Goal: Information Seeking & Learning: Learn about a topic

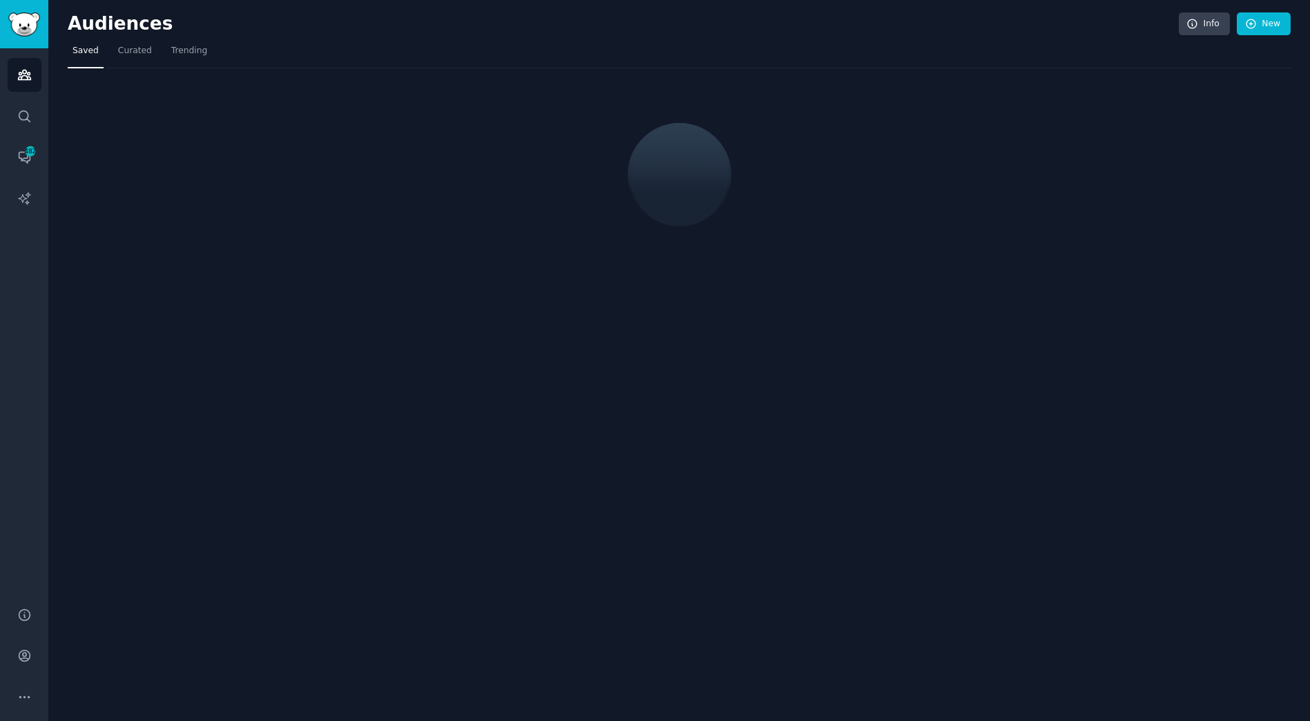
click at [527, 162] on div at bounding box center [679, 121] width 1223 height 106
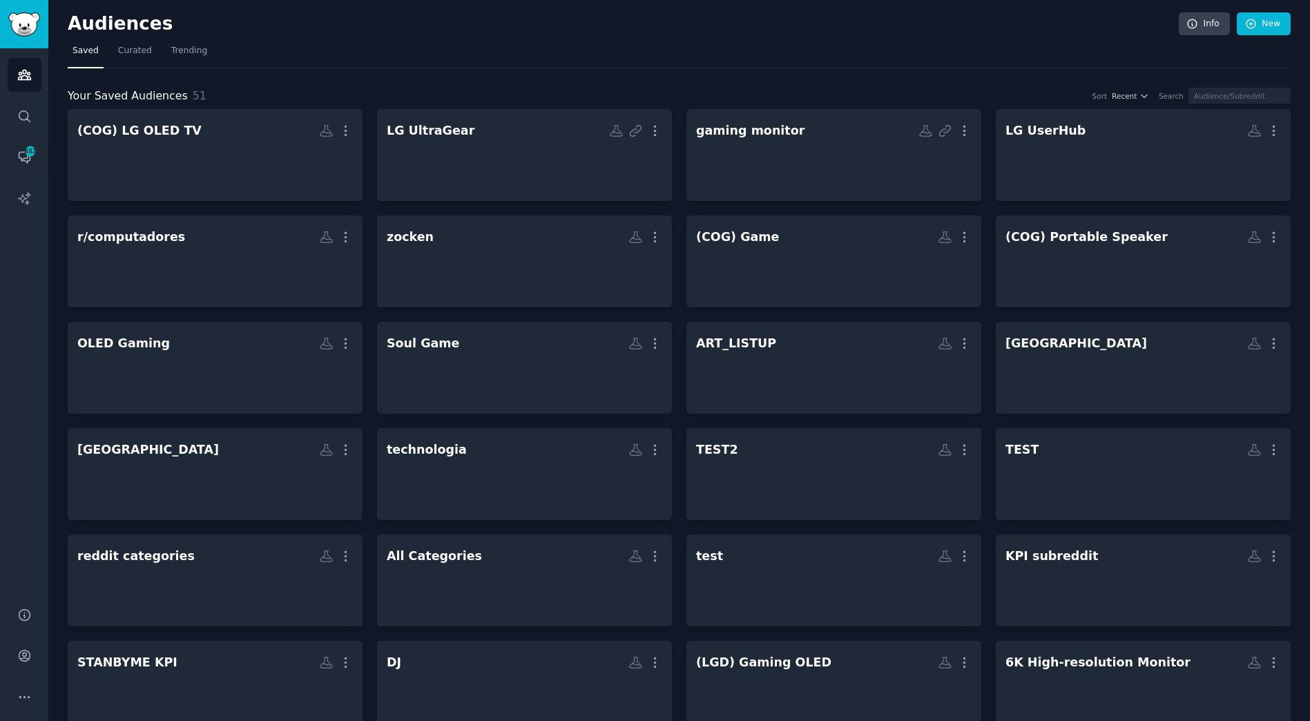
click at [419, 60] on nav "Saved Curated Trending" at bounding box center [679, 54] width 1223 height 28
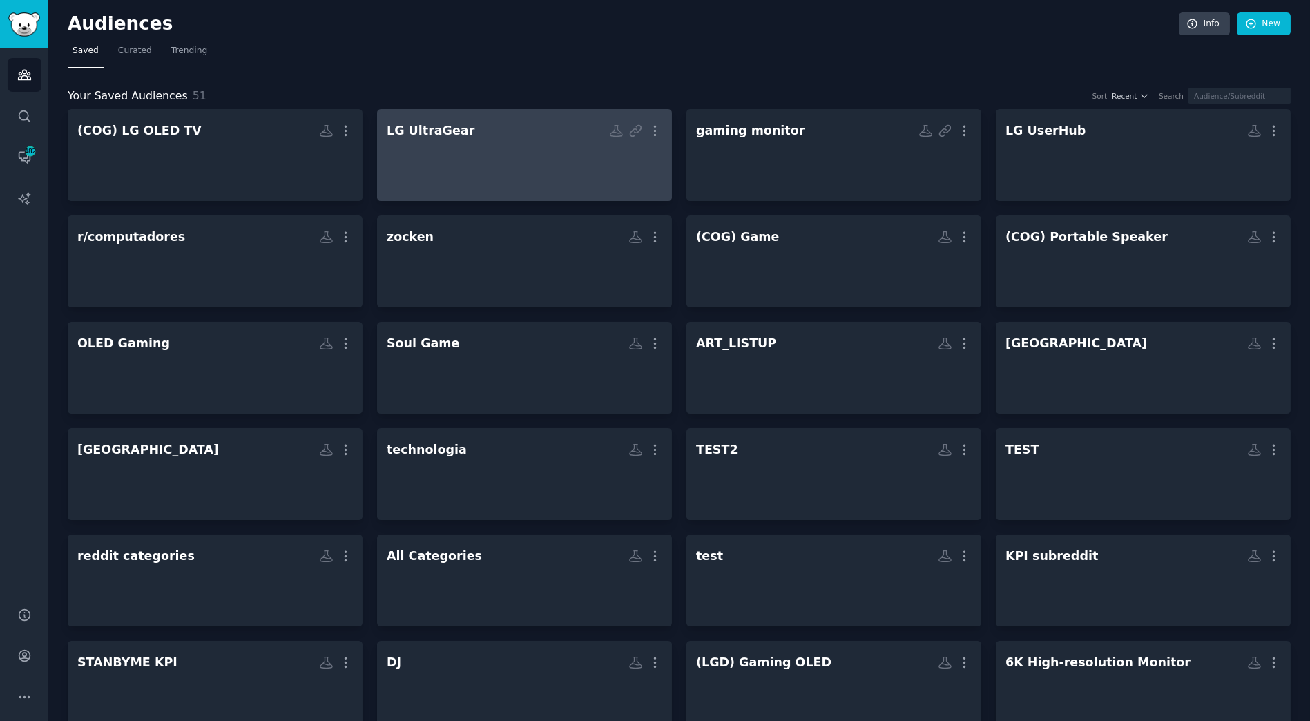
click at [410, 171] on div at bounding box center [524, 167] width 275 height 48
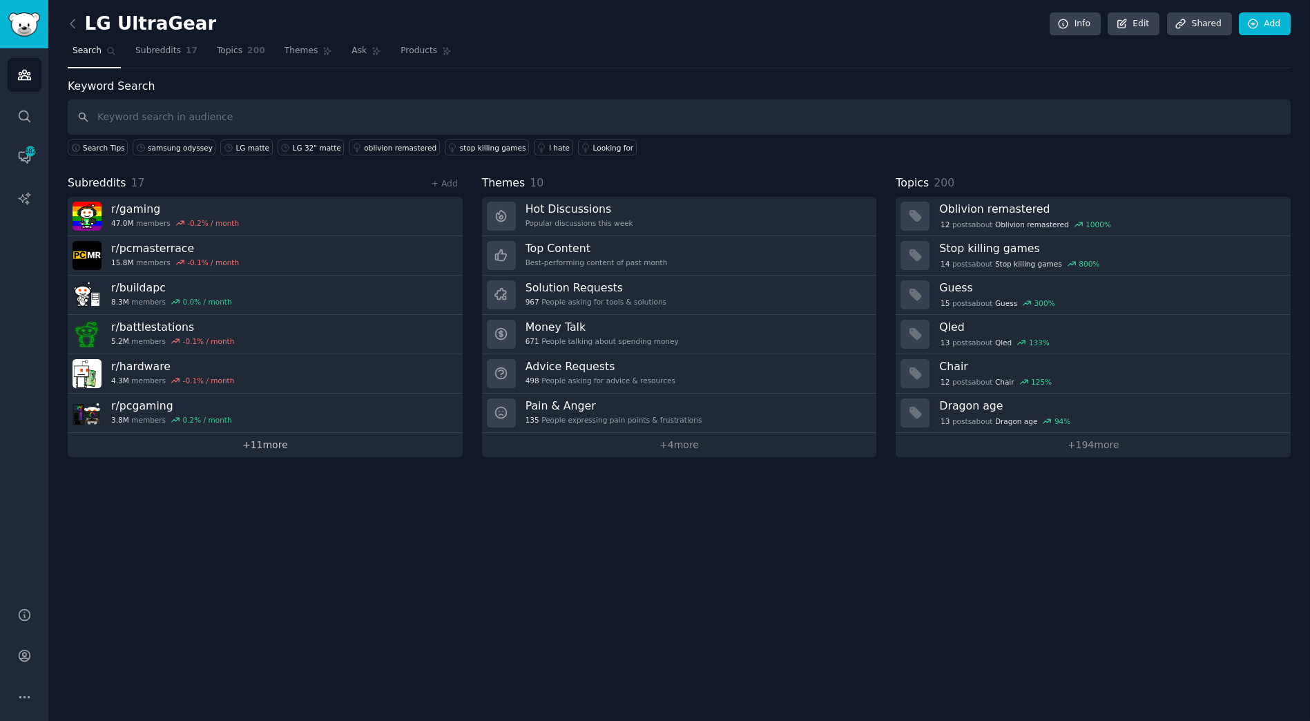
click at [291, 447] on link "+ 11 more" at bounding box center [265, 445] width 395 height 24
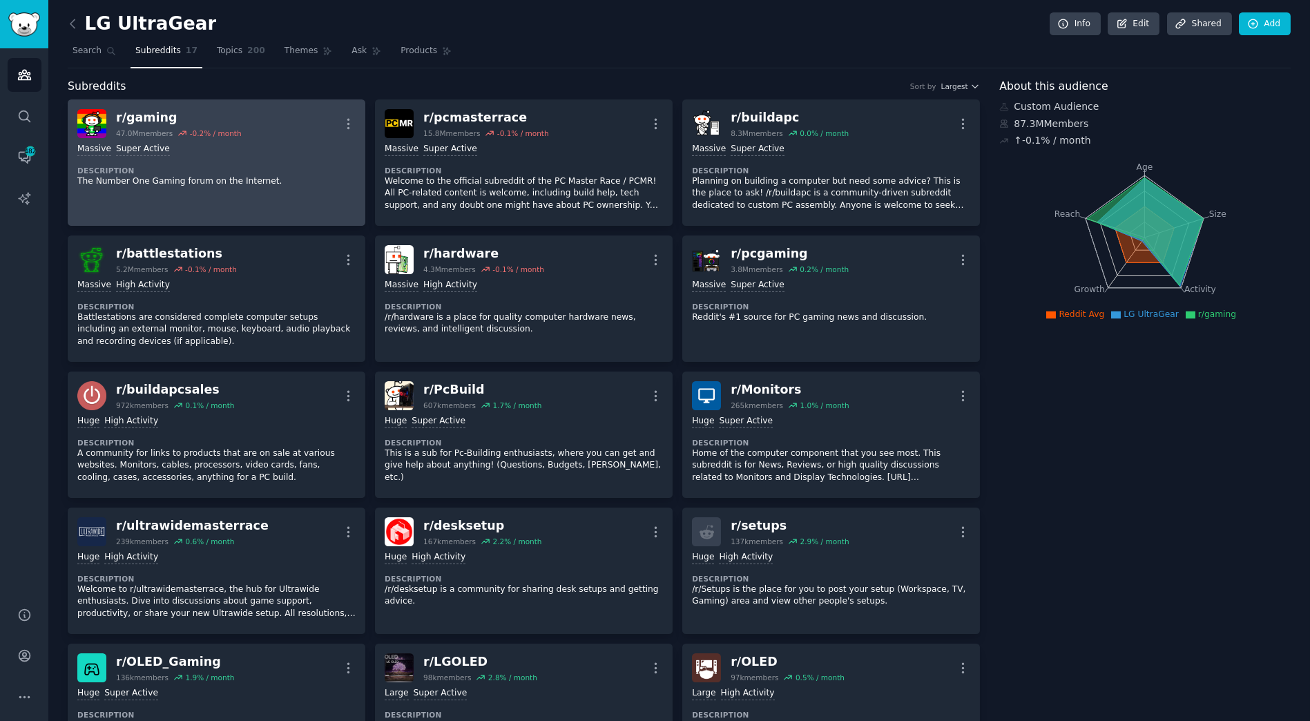
click at [166, 110] on div "r/ gaming" at bounding box center [179, 117] width 126 height 17
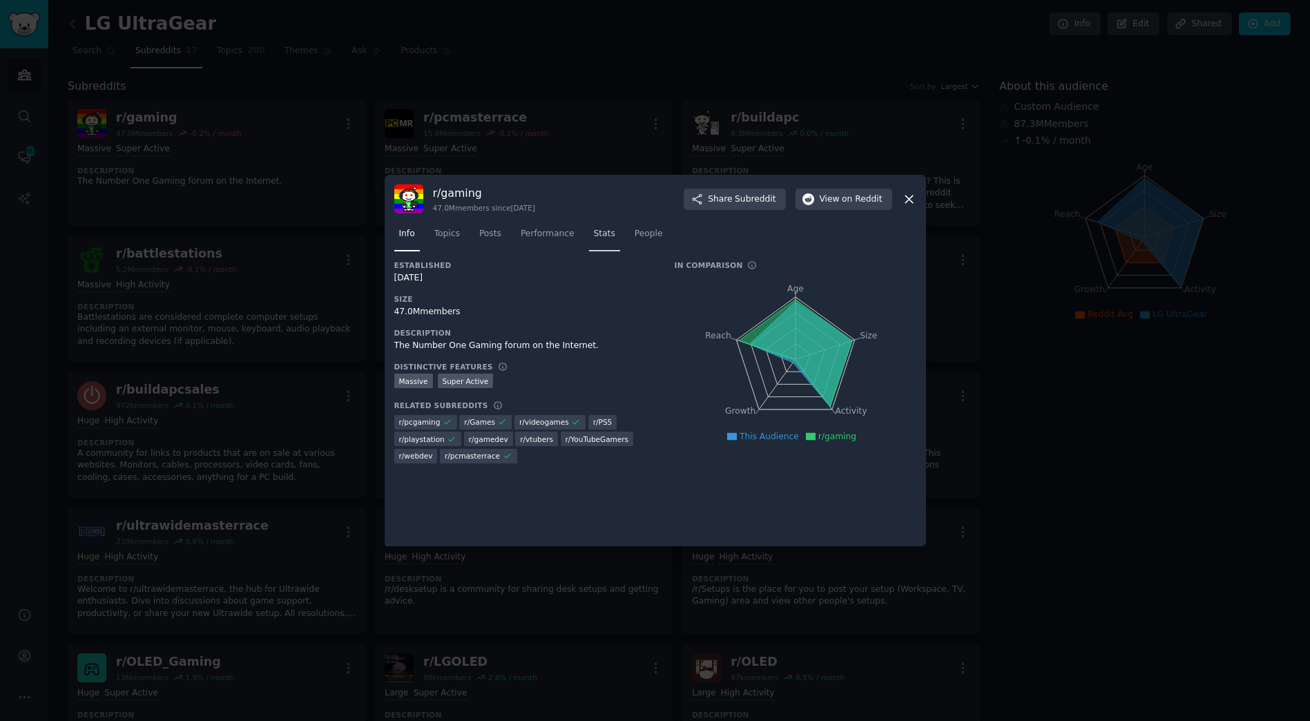
click at [599, 238] on span "Stats" at bounding box center [604, 234] width 21 height 12
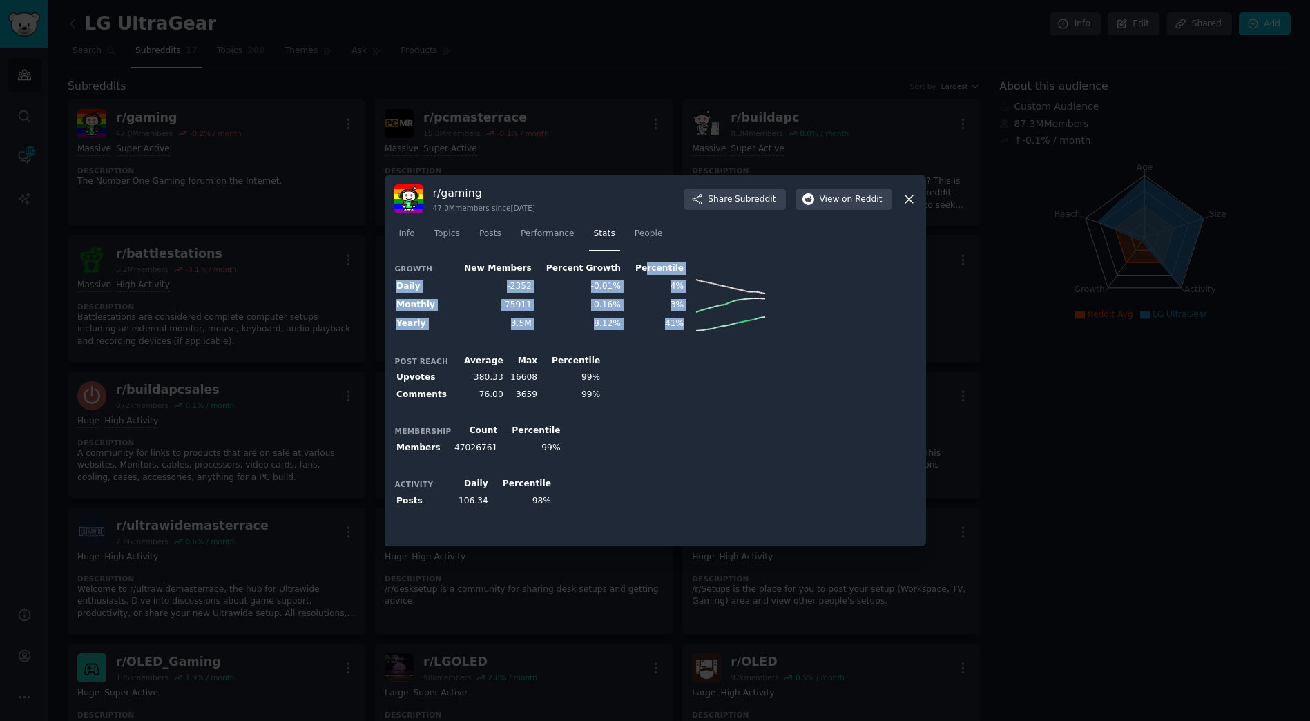
drag, startPoint x: 624, startPoint y: 275, endPoint x: 775, endPoint y: 342, distance: 165.4
click at [775, 342] on div "Growth New Members Percent Growth Percentile Daily -2352 -0.01% 4% Monthly -759…" at bounding box center [655, 398] width 522 height 276
drag, startPoint x: 661, startPoint y: 328, endPoint x: 386, endPoint y: 265, distance: 282.6
click at [386, 265] on div "r/ gaming 47.0M members since [DATE] Share Subreddit View on Reddit Info Topics…" at bounding box center [655, 360] width 541 height 371
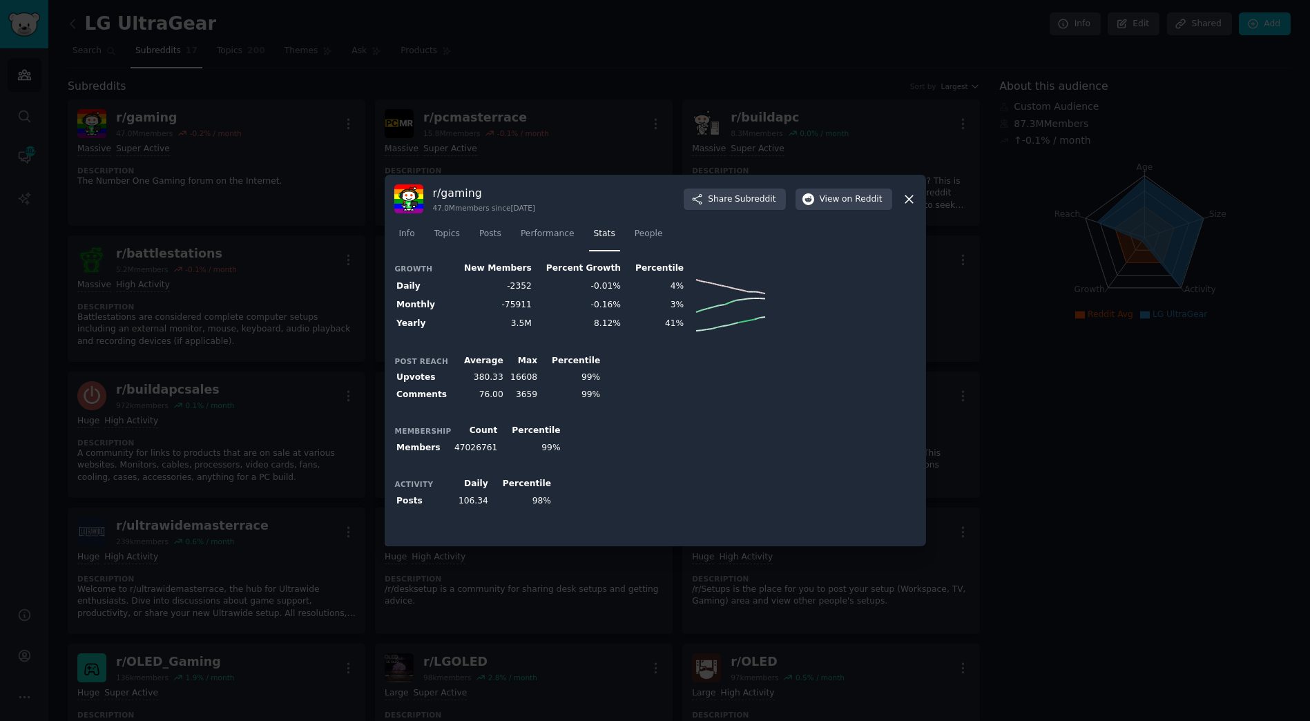
click at [432, 281] on th "Daily" at bounding box center [423, 286] width 58 height 19
drag, startPoint x: 398, startPoint y: 262, endPoint x: 795, endPoint y: 341, distance: 405.5
click at [795, 341] on div "Growth New Members Percent Growth Percentile Daily -2352 -0.01% 4% Monthly -759…" at bounding box center [655, 398] width 522 height 276
click at [755, 340] on div "Growth New Members Percent Growth Percentile Daily -2352 -0.01% 4% Monthly -759…" at bounding box center [655, 398] width 522 height 276
drag, startPoint x: 659, startPoint y: 325, endPoint x: 415, endPoint y: 266, distance: 250.9
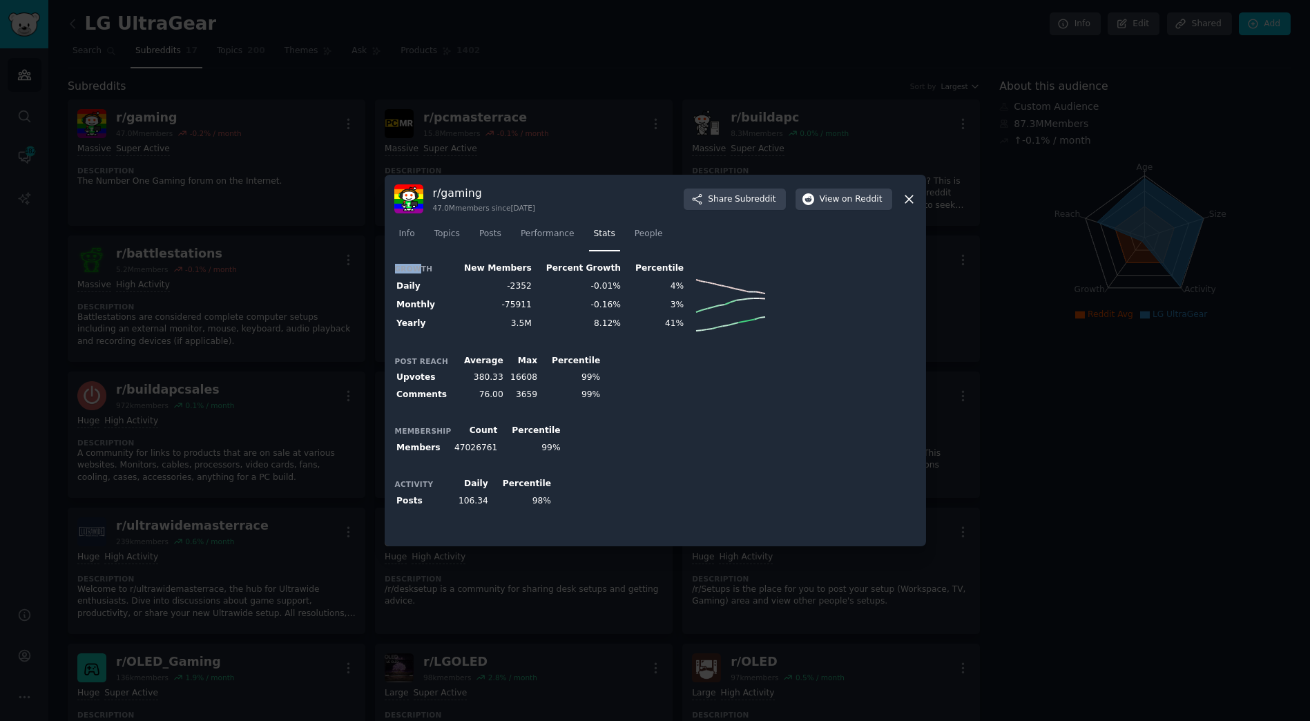
click at [415, 266] on table "Growth New Members Percent Growth Percentile Daily -2352 -0.01% 4% Monthly -759…" at bounding box center [581, 296] width 374 height 73
click at [559, 322] on td "8.12%" at bounding box center [578, 323] width 89 height 19
click at [601, 99] on div at bounding box center [655, 360] width 1310 height 721
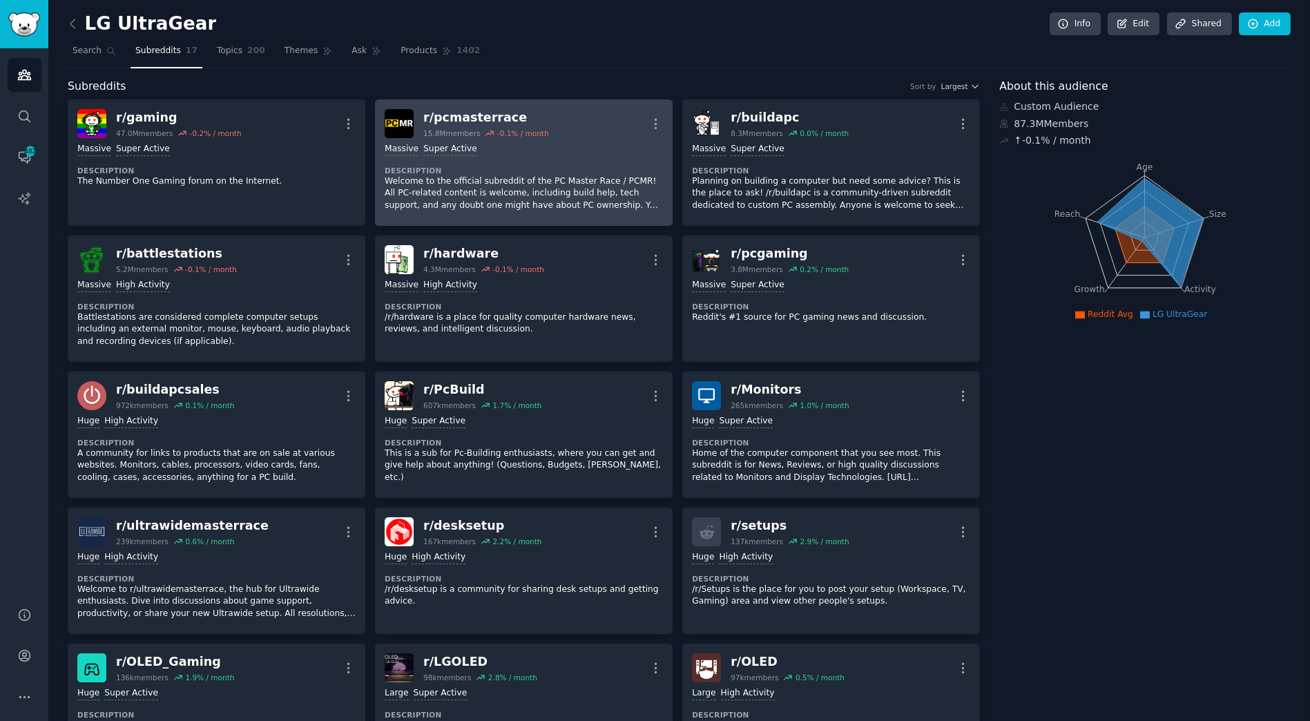
click at [507, 116] on div "r/ pcmasterrace" at bounding box center [486, 117] width 126 height 17
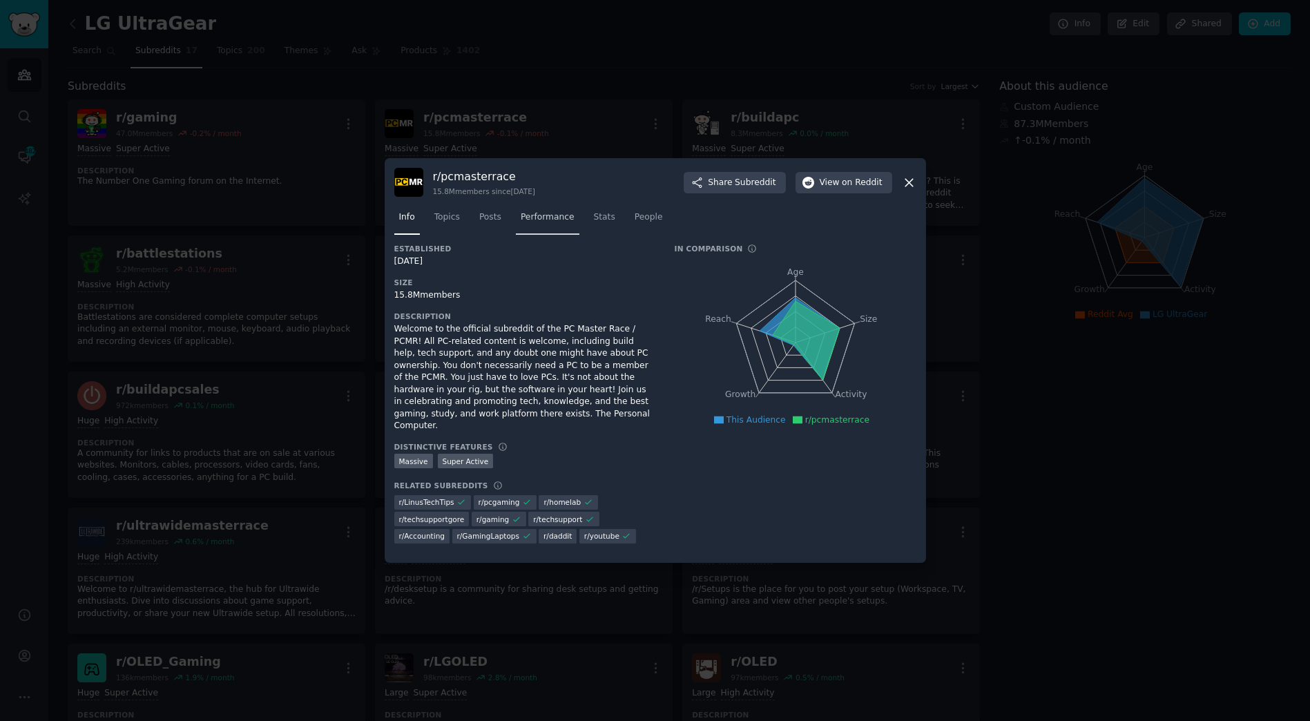
click at [567, 218] on link "Performance" at bounding box center [548, 220] width 64 height 28
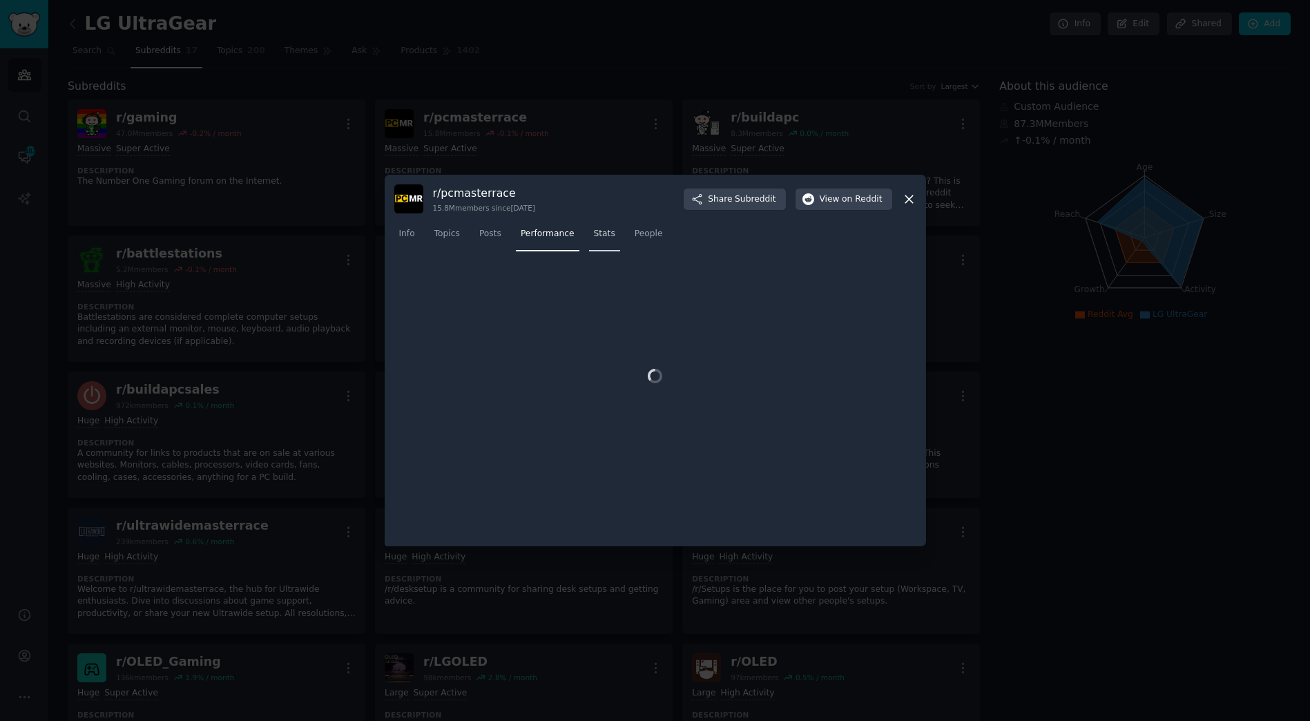
click at [589, 223] on link "Stats" at bounding box center [604, 237] width 31 height 28
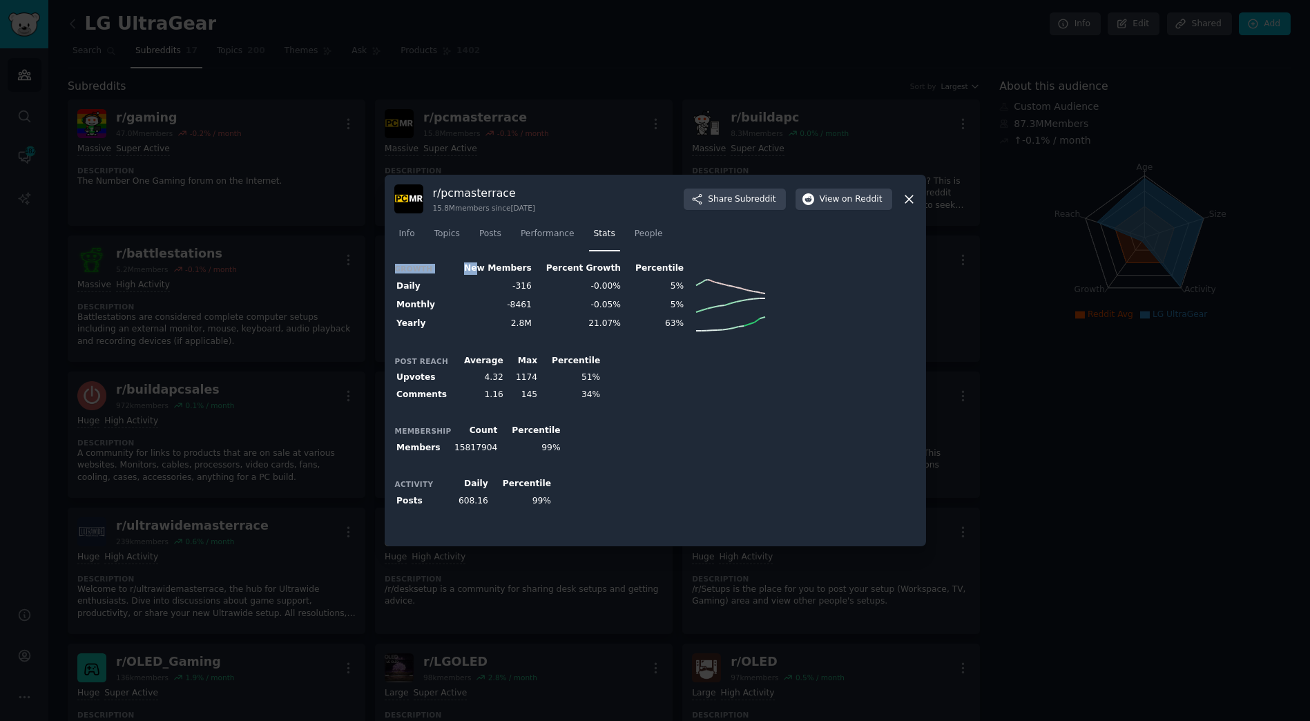
drag, startPoint x: 477, startPoint y: 264, endPoint x: 678, endPoint y: 342, distance: 215.5
click at [678, 342] on div "Growth New Members Percent Growth Percentile Daily -316 -0.00% 5% Monthly -8461…" at bounding box center [655, 398] width 522 height 276
click at [707, 346] on div "Growth New Members Percent Growth Percentile Daily -316 -0.00% 5% Monthly -8461…" at bounding box center [655, 398] width 522 height 276
click at [1030, 281] on div at bounding box center [655, 360] width 1310 height 721
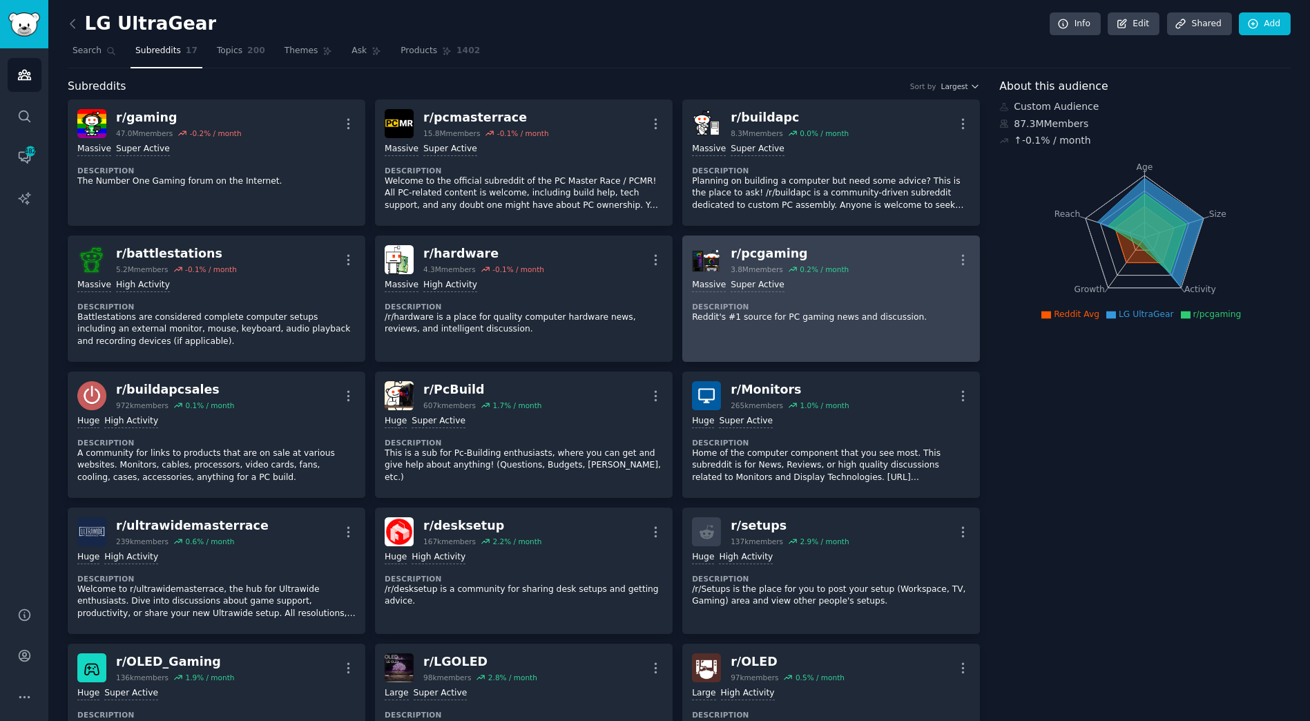
click at [774, 257] on div "r/ pcgaming" at bounding box center [789, 253] width 118 height 17
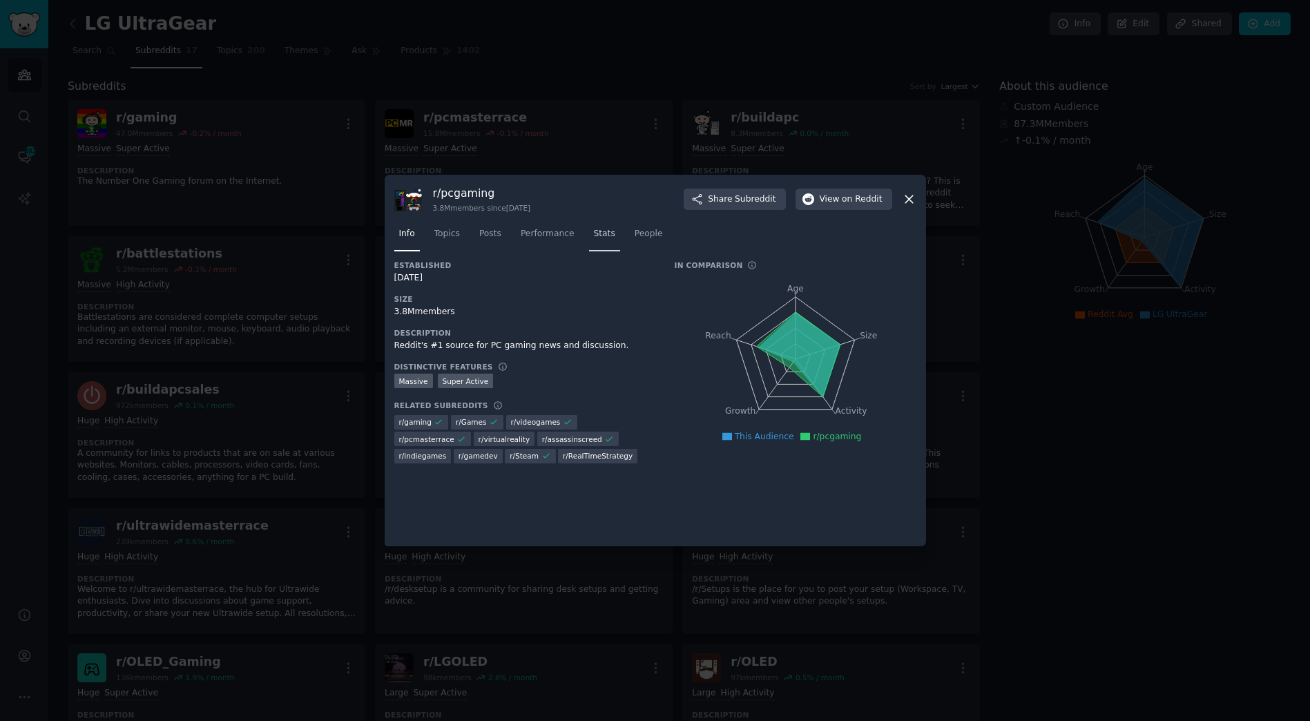
click at [597, 238] on span "Stats" at bounding box center [604, 234] width 21 height 12
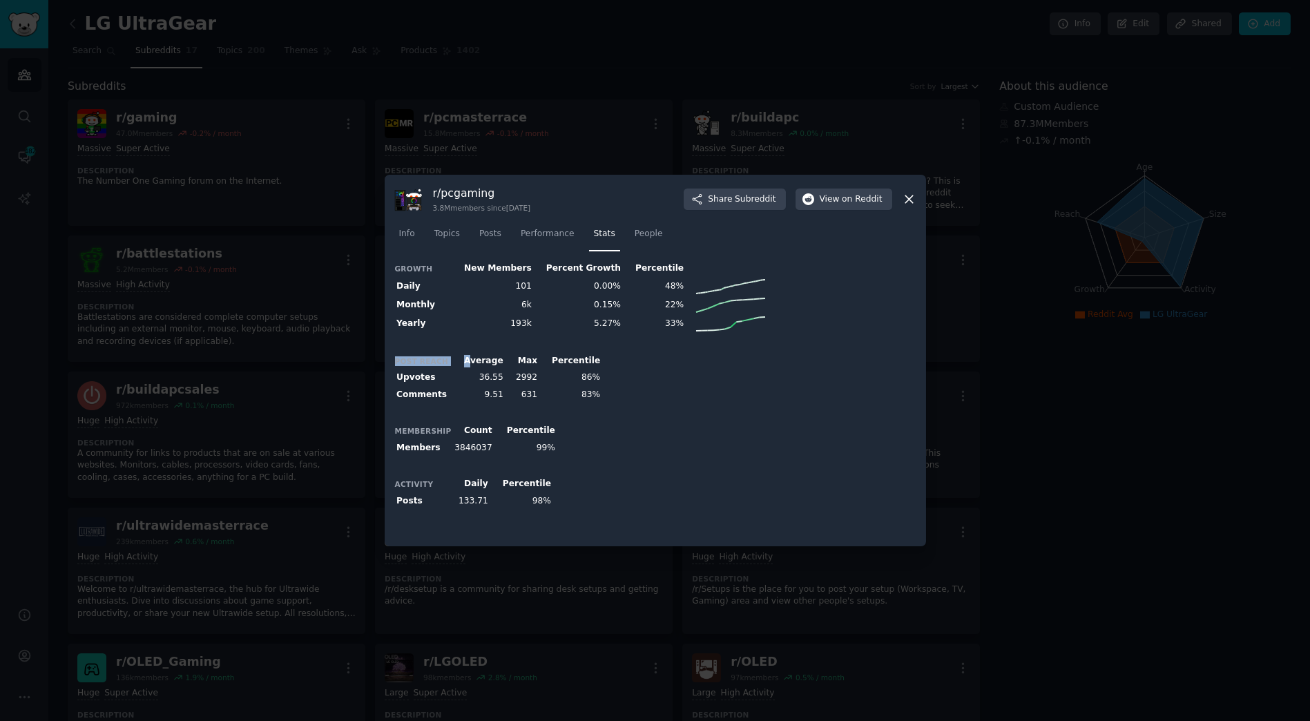
drag, startPoint x: 467, startPoint y: 365, endPoint x: 612, endPoint y: 397, distance: 147.8
click at [612, 397] on div "Post Reach Average Max Percentile Upvotes 36.55 2992 86% Comments 9.51 631 83%" at bounding box center [655, 377] width 522 height 51
click at [205, 318] on div at bounding box center [655, 360] width 1310 height 721
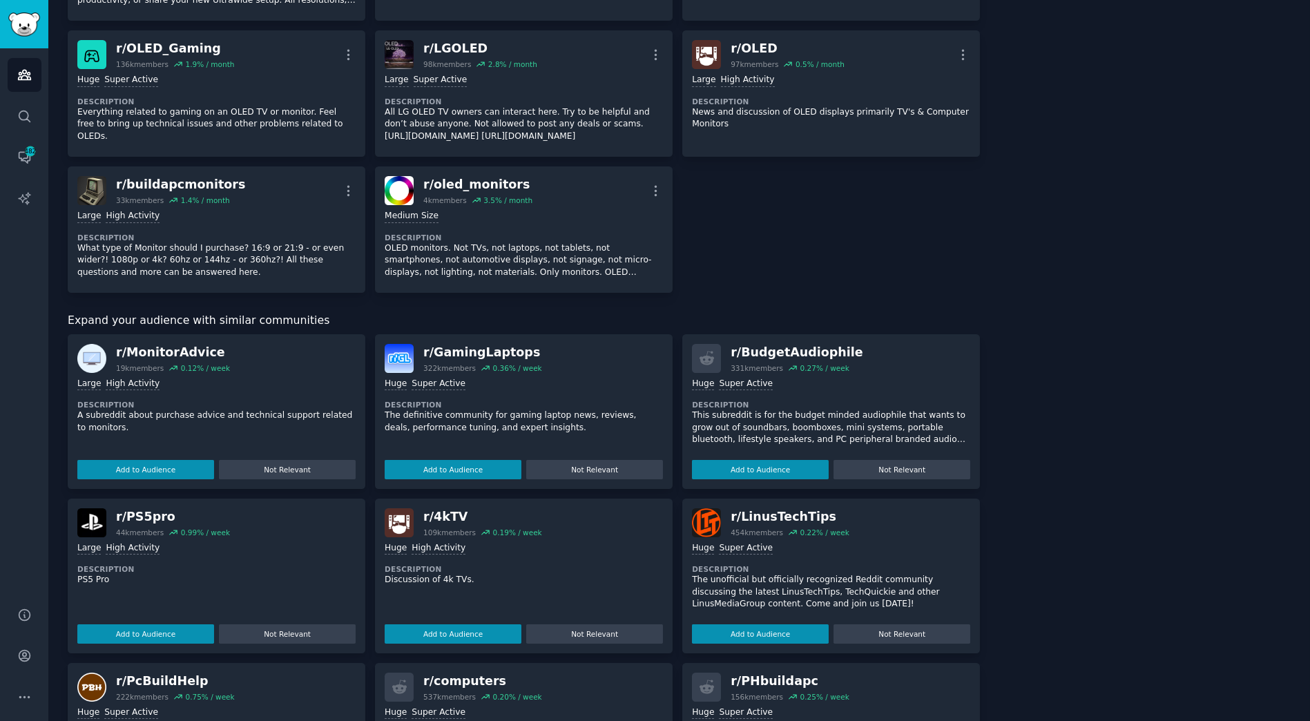
scroll to position [890, 0]
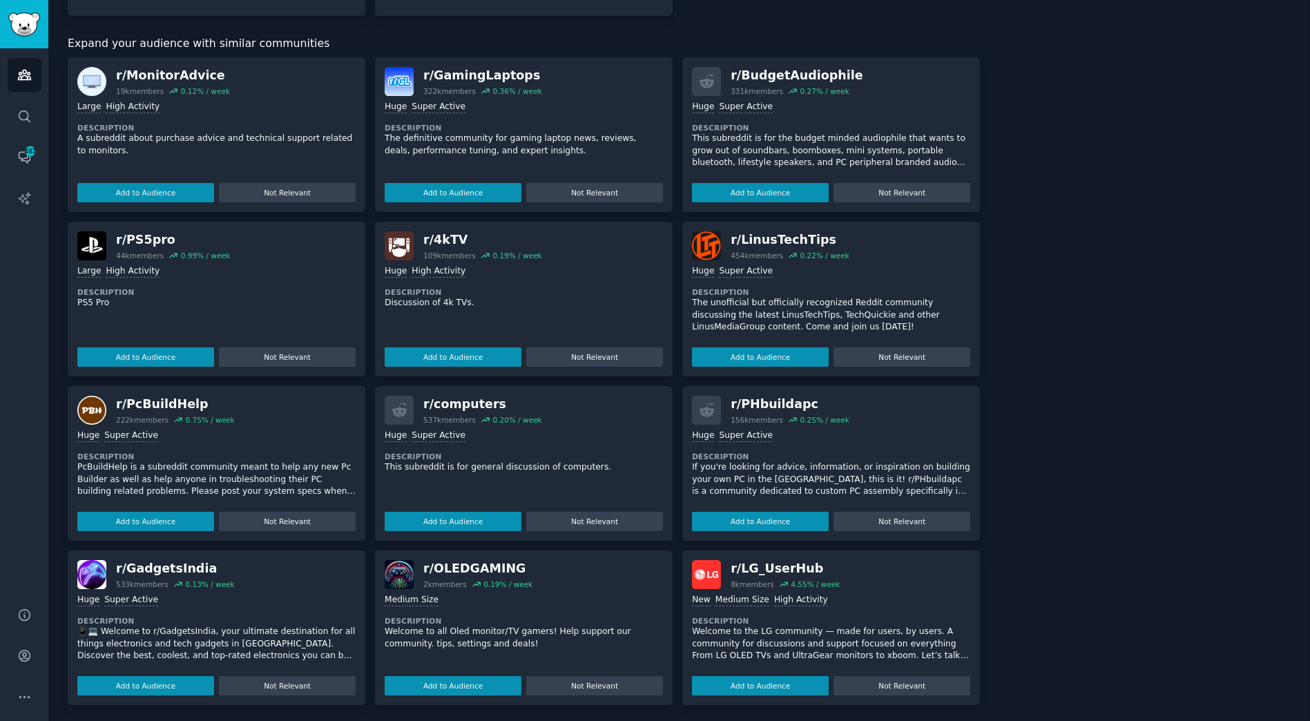
click at [818, 553] on div "r/ LG_UserHub 8k members 4.55 % / week New Medium Size High Activity Descriptio…" at bounding box center [831, 627] width 298 height 155
click at [795, 563] on div "r/ LG_UserHub" at bounding box center [784, 568] width 109 height 17
click at [699, 565] on img at bounding box center [706, 574] width 29 height 29
click at [746, 643] on p "Welcome to the LG community — made for users, by users. A community for discuss…" at bounding box center [831, 644] width 278 height 37
click at [745, 579] on div "8k members" at bounding box center [751, 584] width 43 height 10
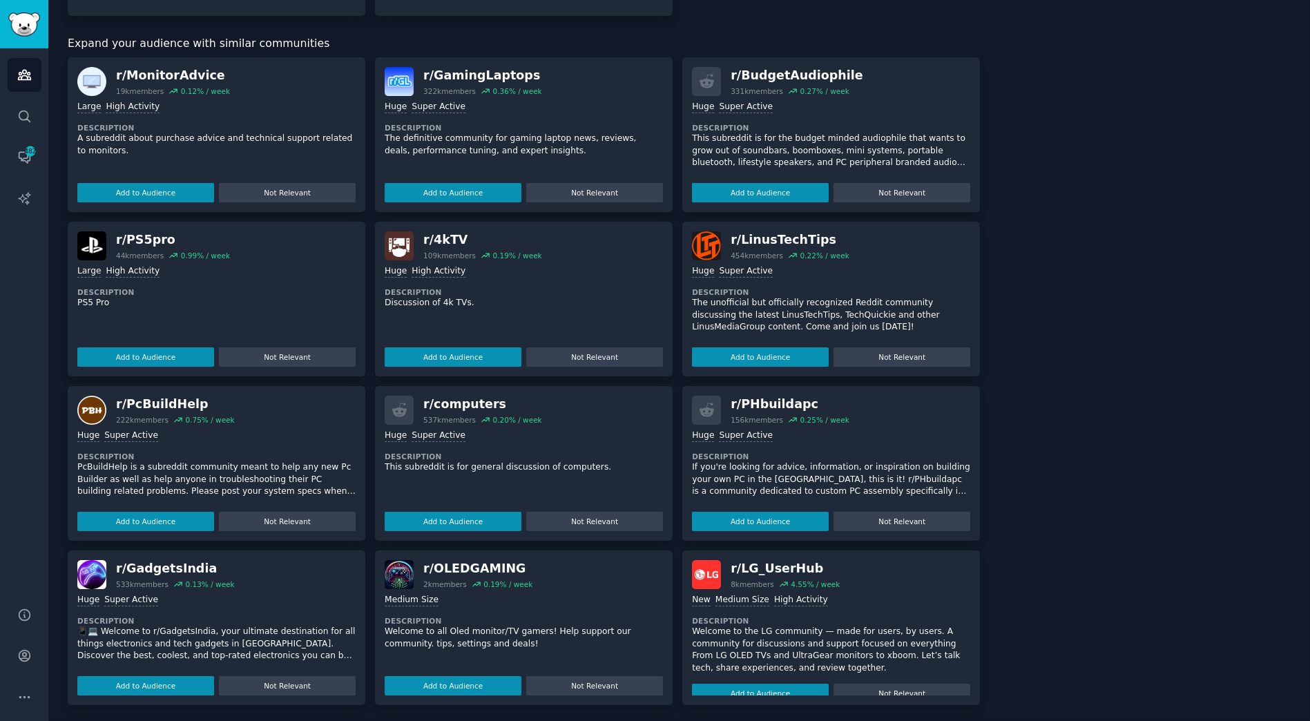
click at [759, 561] on div "r/ LG_UserHub" at bounding box center [784, 568] width 109 height 17
click at [775, 563] on div "r/ LG_UserHub" at bounding box center [784, 568] width 109 height 17
click at [752, 403] on div "r/ PHbuildapc" at bounding box center [789, 404] width 119 height 17
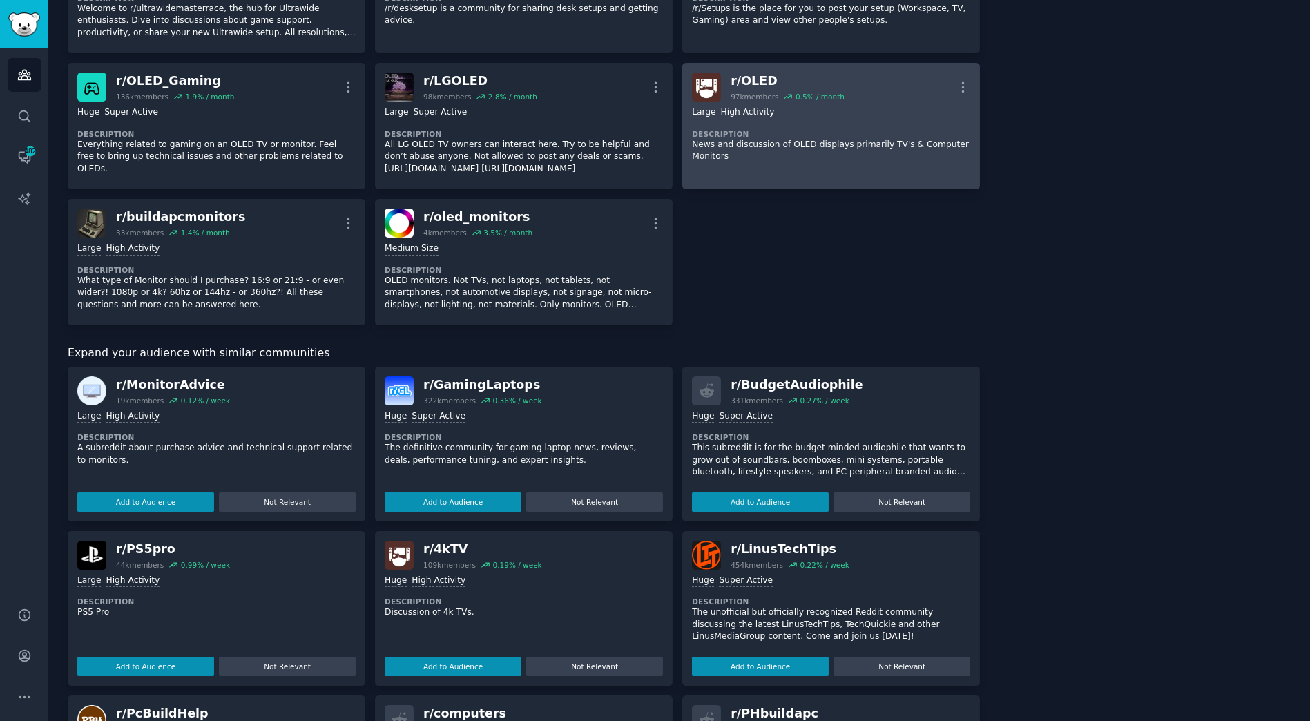
scroll to position [613, 0]
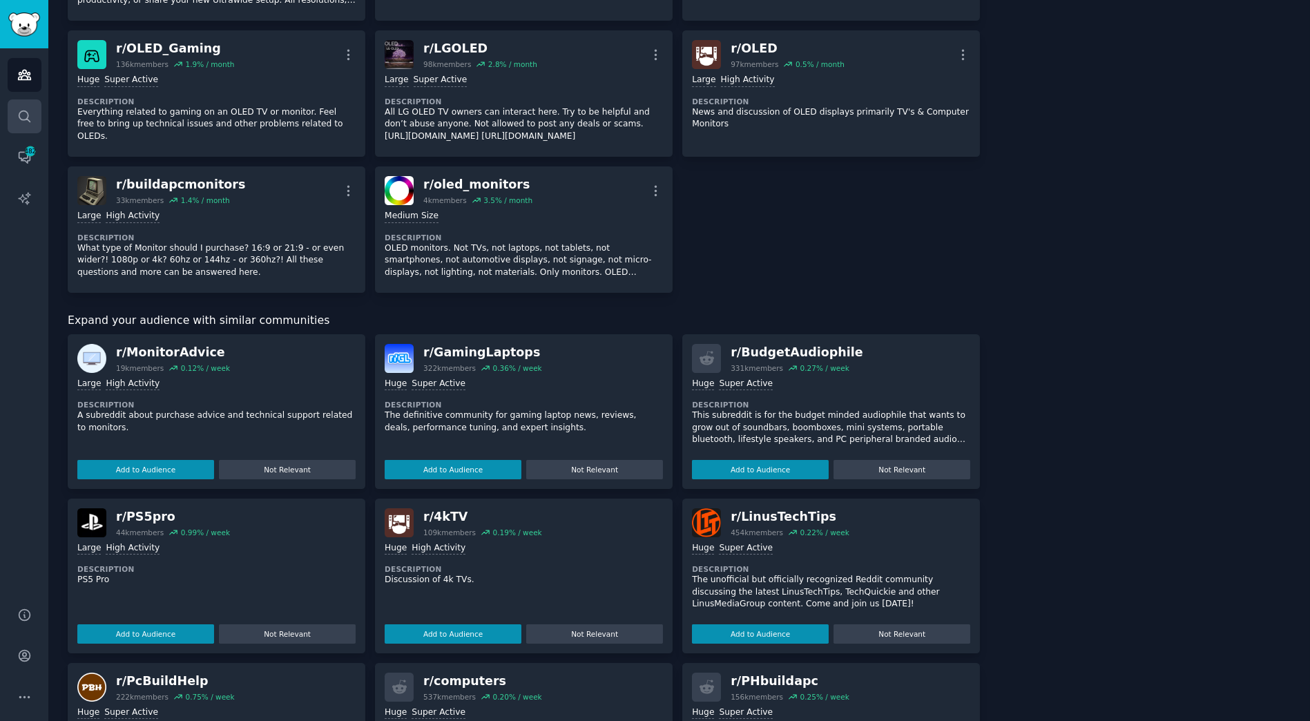
click at [37, 116] on link "Search" at bounding box center [25, 116] width 34 height 34
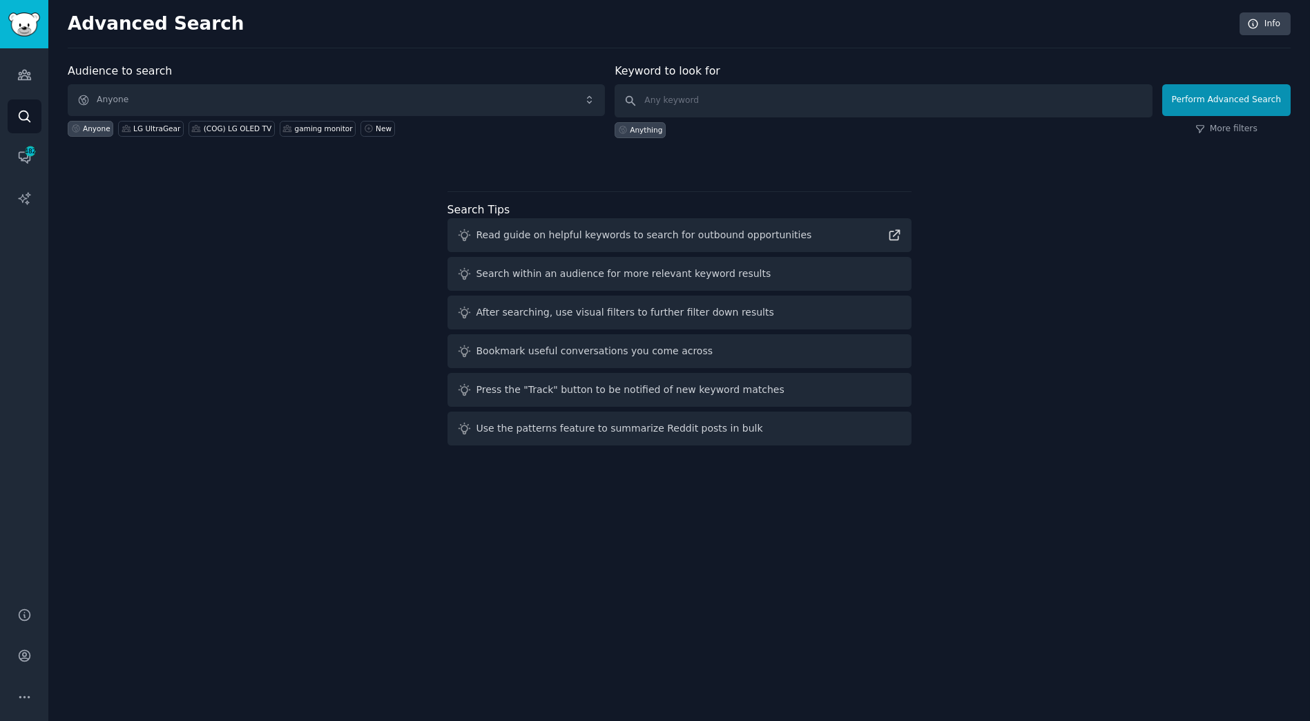
drag, startPoint x: 124, startPoint y: 74, endPoint x: 134, endPoint y: 85, distance: 14.7
click at [125, 75] on label "Audience to search" at bounding box center [120, 70] width 104 height 13
click at [134, 85] on span "Anyone" at bounding box center [336, 100] width 537 height 32
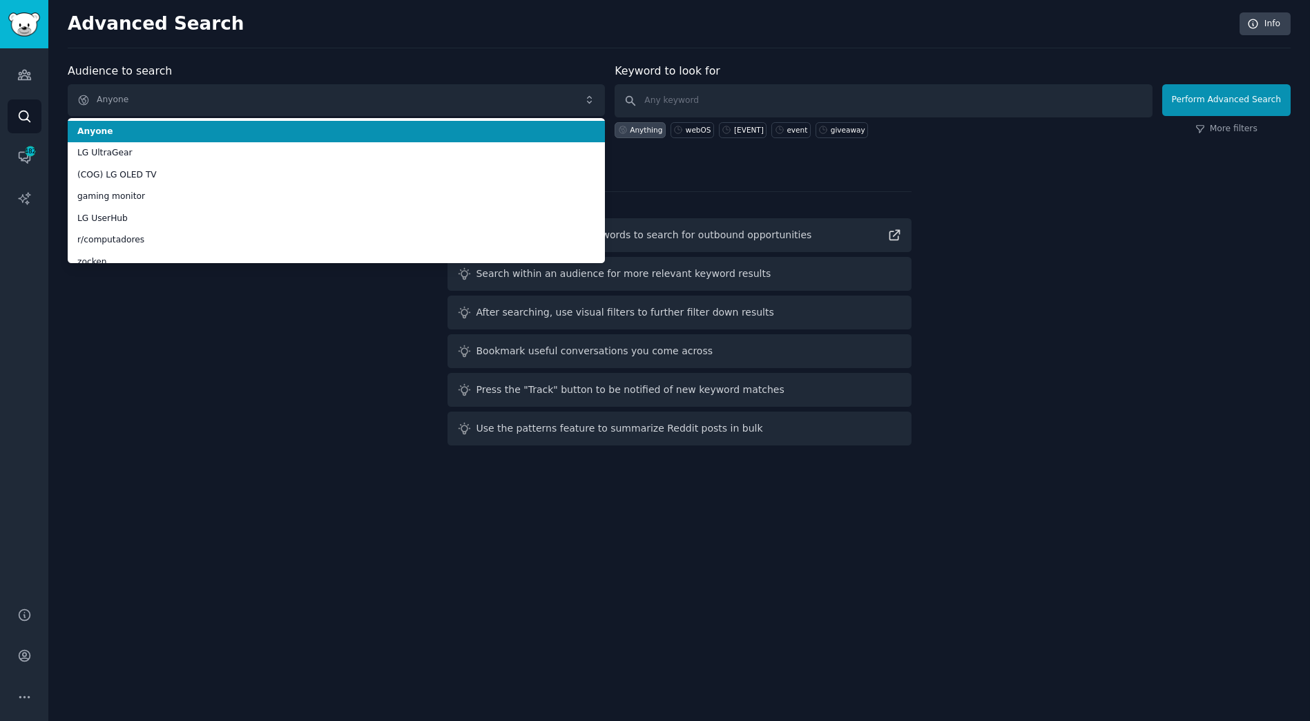
click at [324, 59] on div "Advanced Search Info Audience to search Anyone Anyone LG UltraGear (COG) LG OLE…" at bounding box center [678, 360] width 1261 height 721
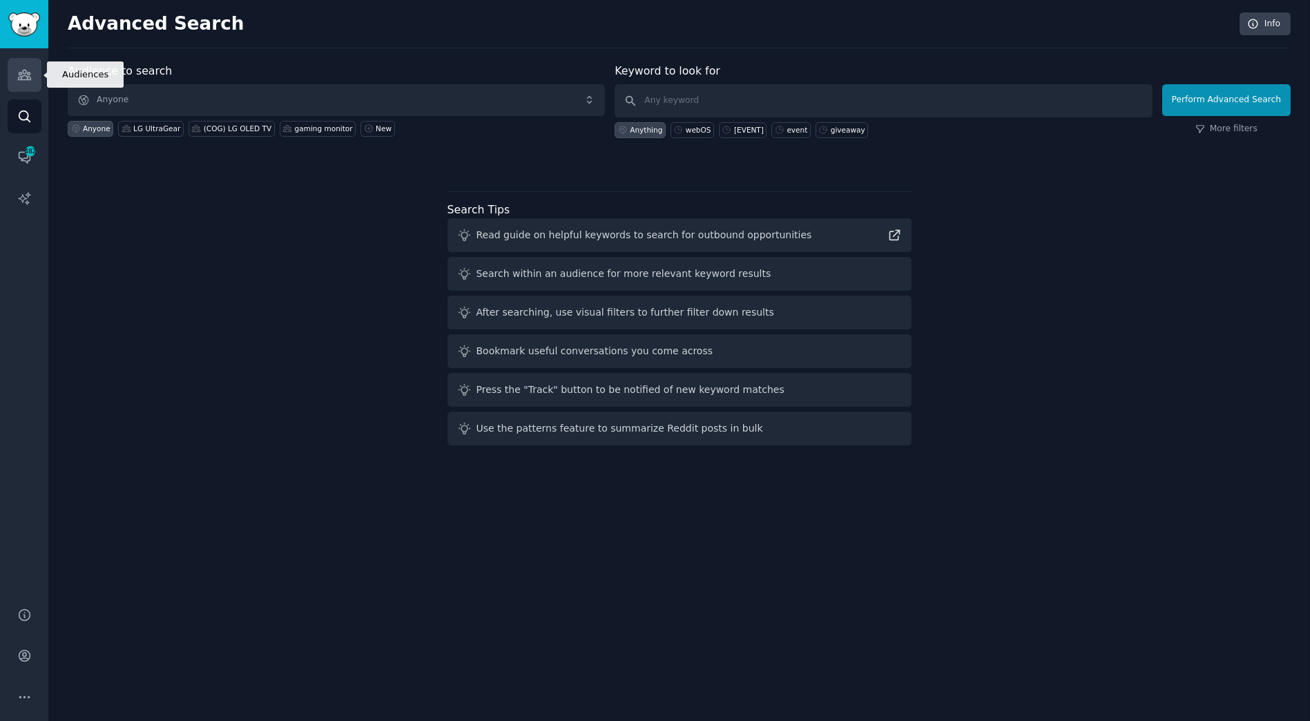
click at [29, 72] on icon "Sidebar" at bounding box center [24, 75] width 12 height 10
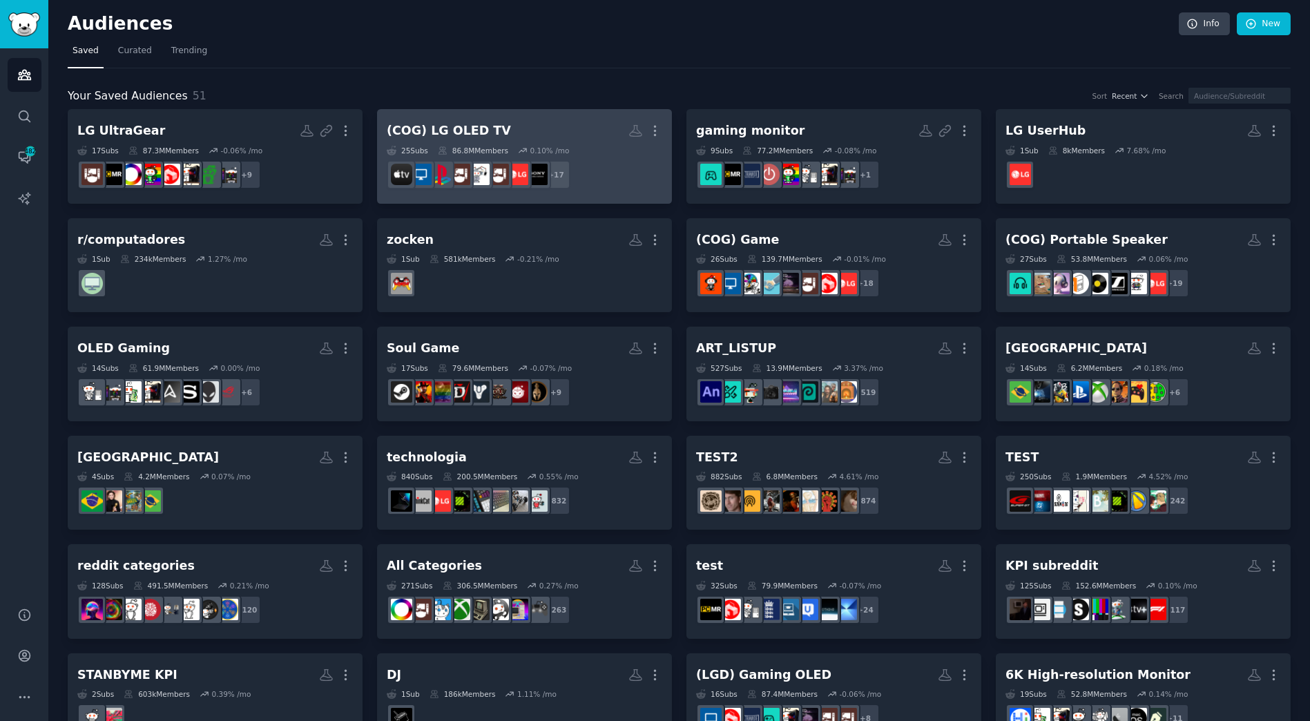
click at [564, 137] on h2 "(COG) LG OLED TV More" at bounding box center [524, 131] width 275 height 24
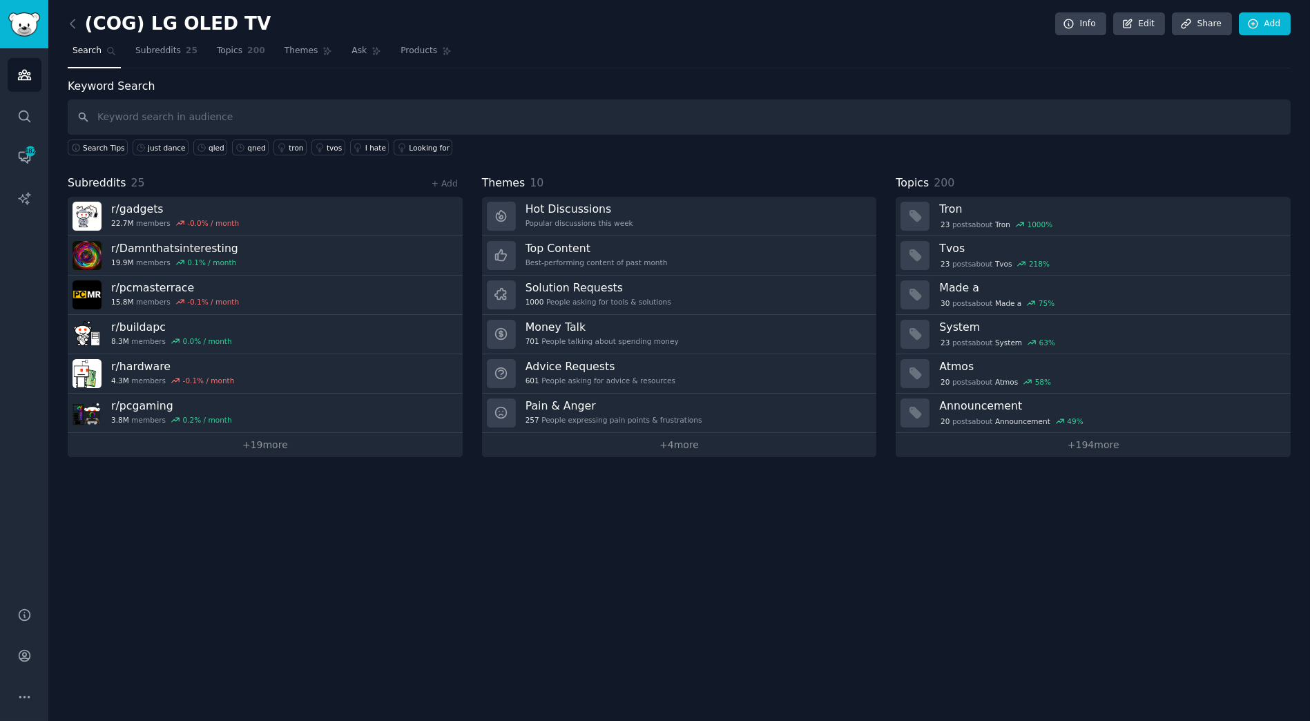
click at [501, 486] on div "(COG) LG OLED TV Info Edit Share Add Search Subreddits 25 Topics 200 Themes Ask…" at bounding box center [678, 360] width 1261 height 721
click at [209, 442] on link "+ 19 more" at bounding box center [265, 445] width 395 height 24
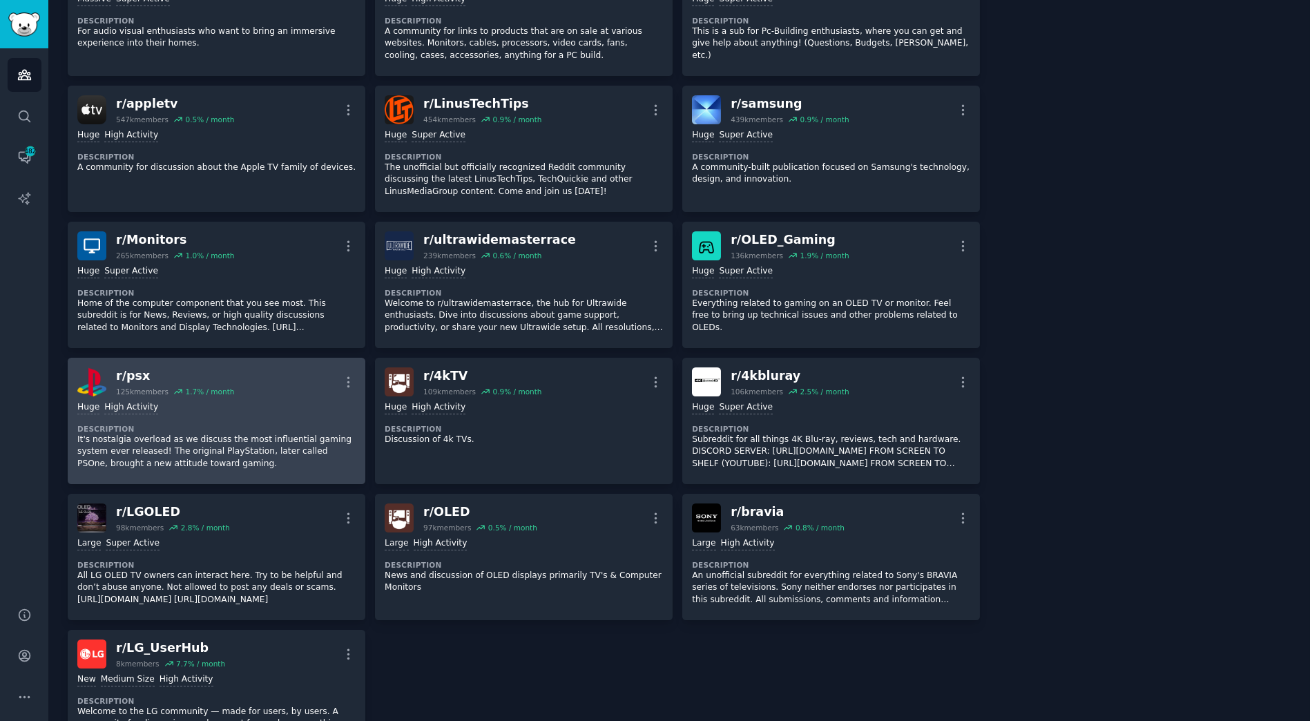
scroll to position [609, 0]
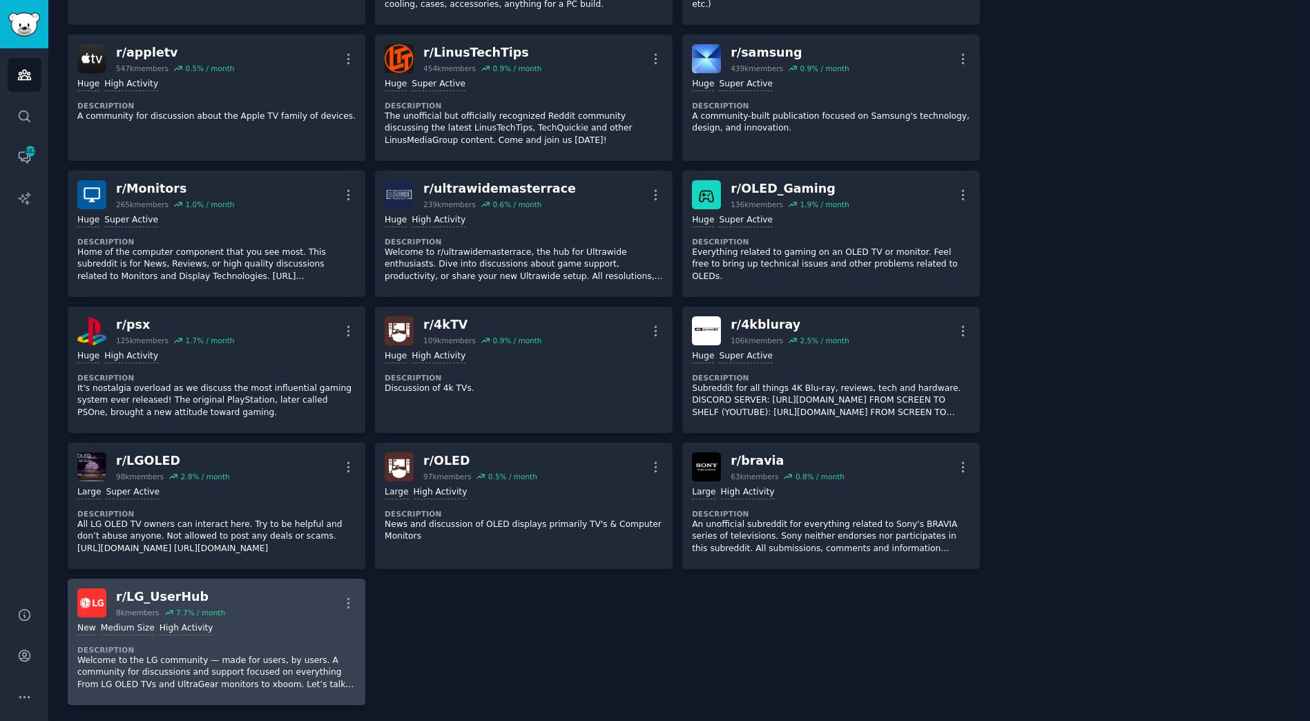
click at [133, 588] on div "r/ LG_UserHub" at bounding box center [170, 596] width 109 height 17
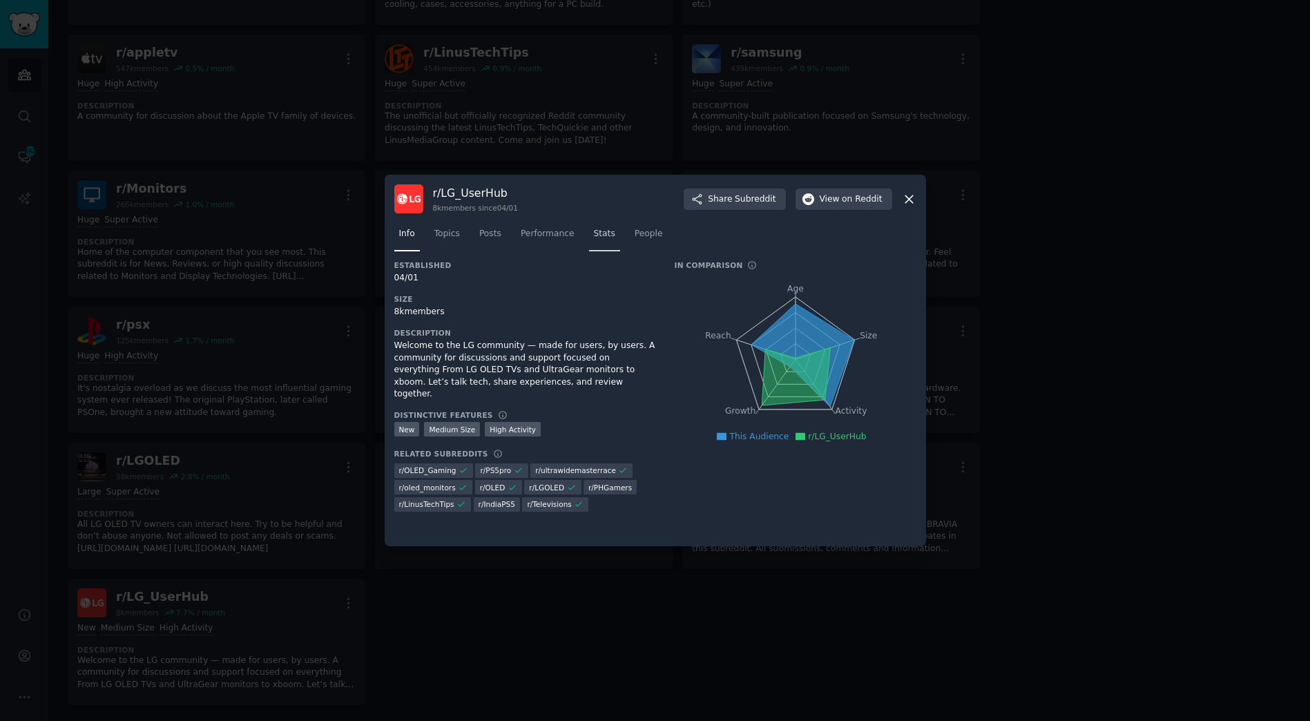
click at [589, 231] on link "Stats" at bounding box center [604, 237] width 31 height 28
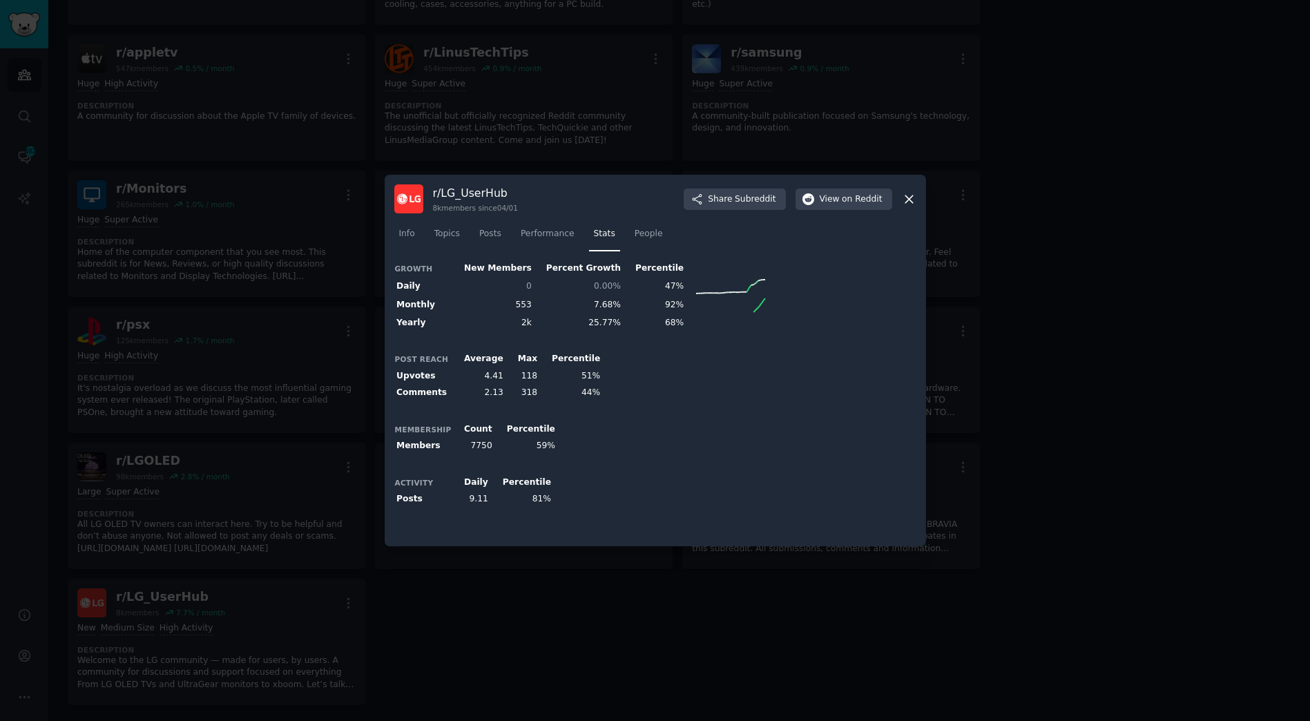
click at [696, 300] on icon at bounding box center [730, 305] width 69 height 14
click at [630, 334] on div "Growth New Members Percent Growth Percentile Daily 0 0.00% 47% Monthly 553 7.68…" at bounding box center [655, 398] width 522 height 276
